Goal: Find specific page/section: Find specific page/section

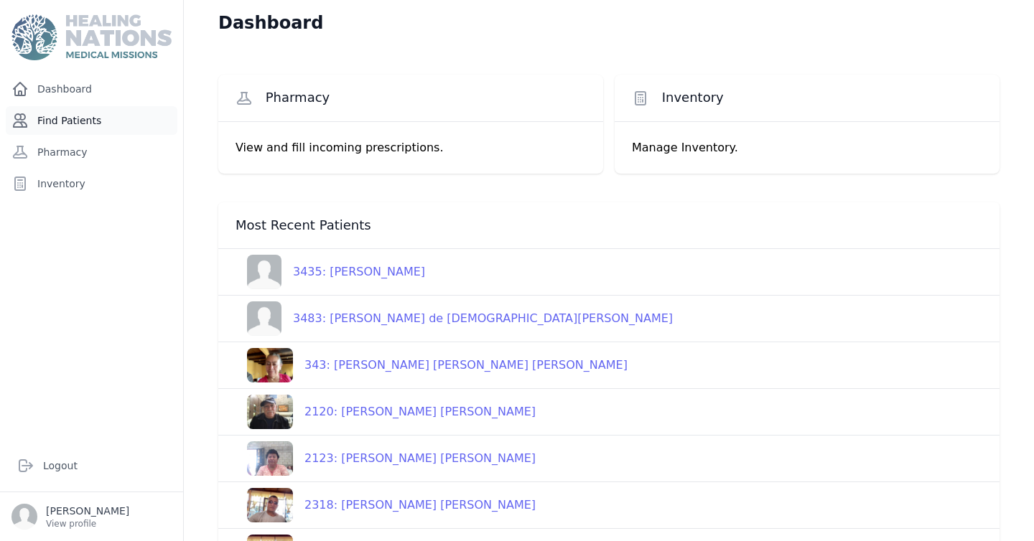
click at [97, 122] on link "Find Patients" at bounding box center [92, 120] width 172 height 29
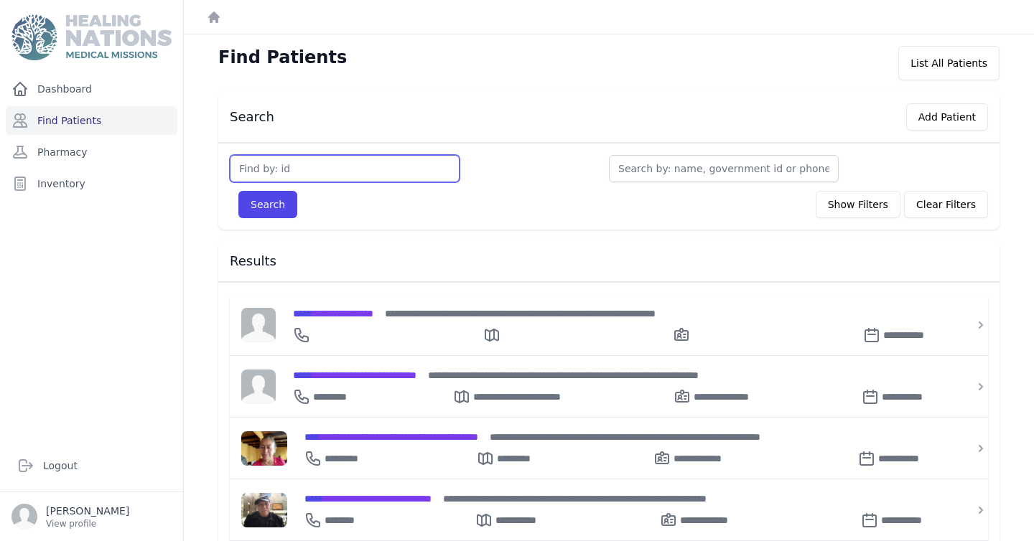
click at [340, 164] on input "text" at bounding box center [345, 168] width 230 height 27
type input "3706"
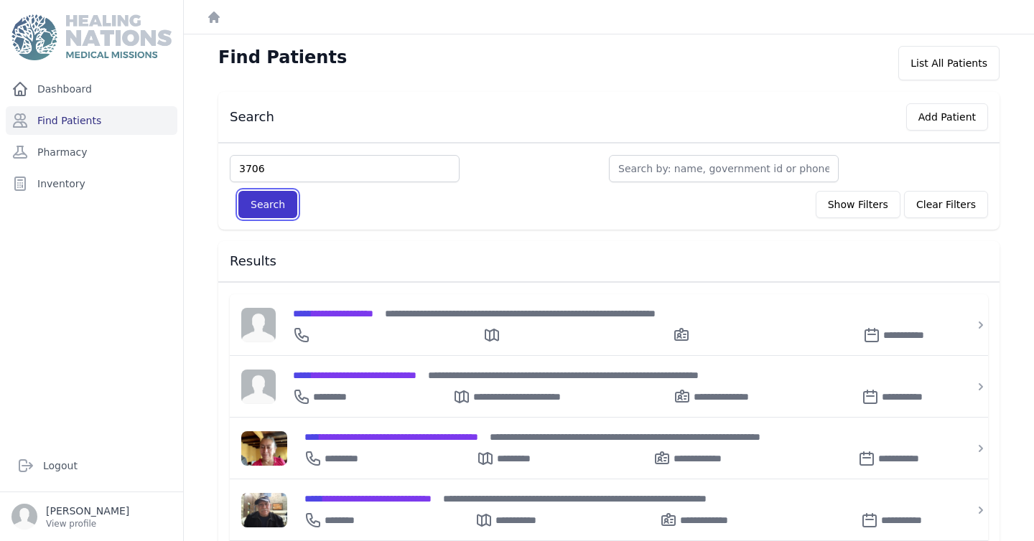
click at [264, 207] on button "Search" at bounding box center [267, 204] width 59 height 27
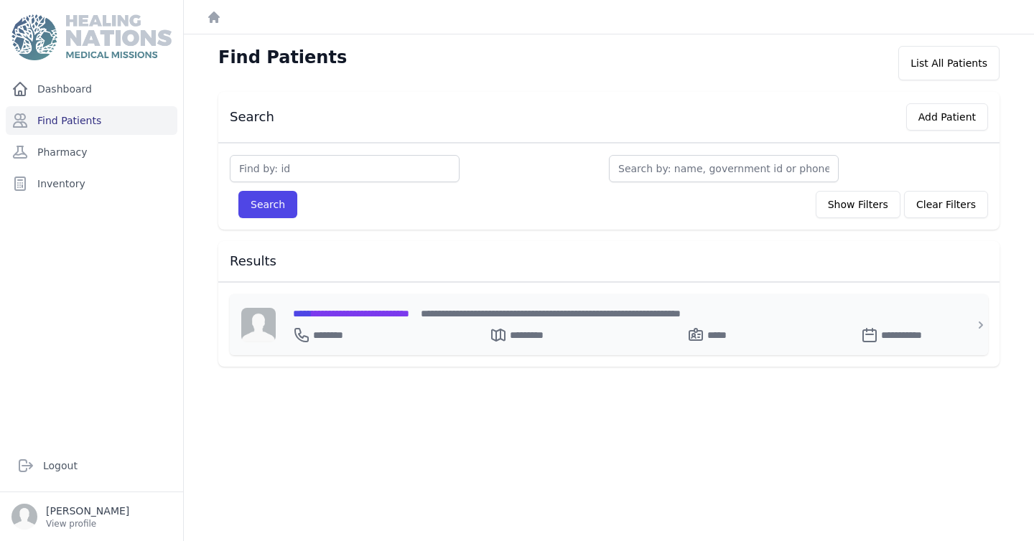
click at [370, 316] on span "**********" at bounding box center [351, 314] width 116 height 10
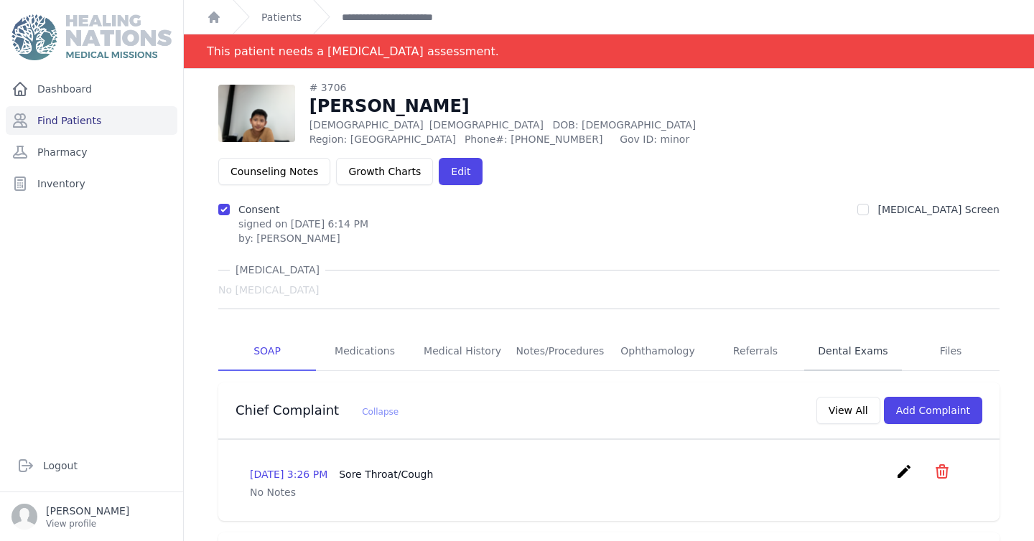
click at [850, 332] on link "Dental Exams" at bounding box center [853, 351] width 98 height 39
